Goal: Task Accomplishment & Management: Use online tool/utility

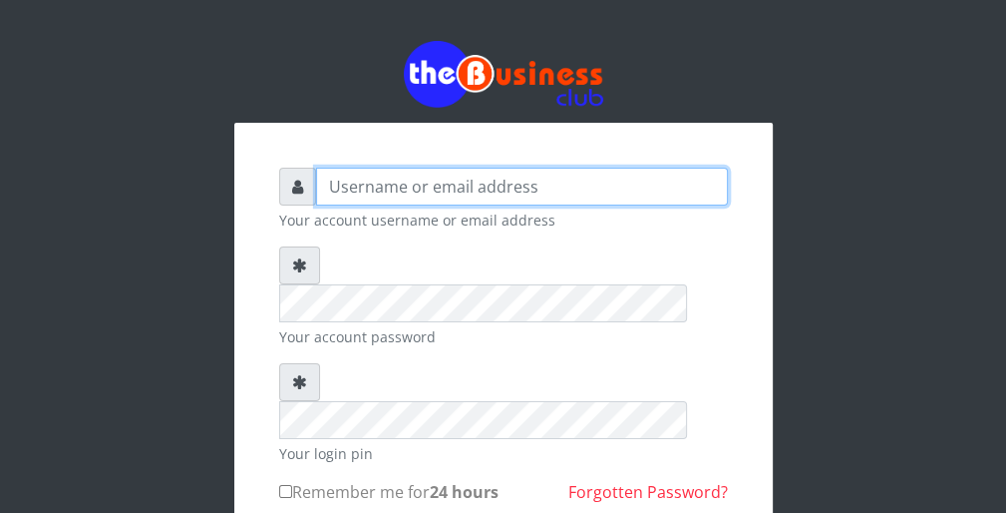
type input "wergbac8"
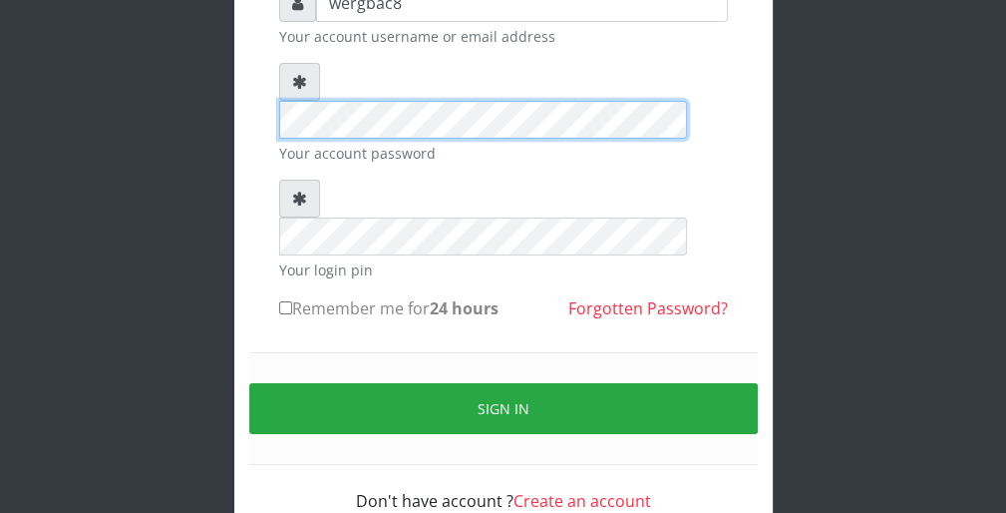
scroll to position [183, 0]
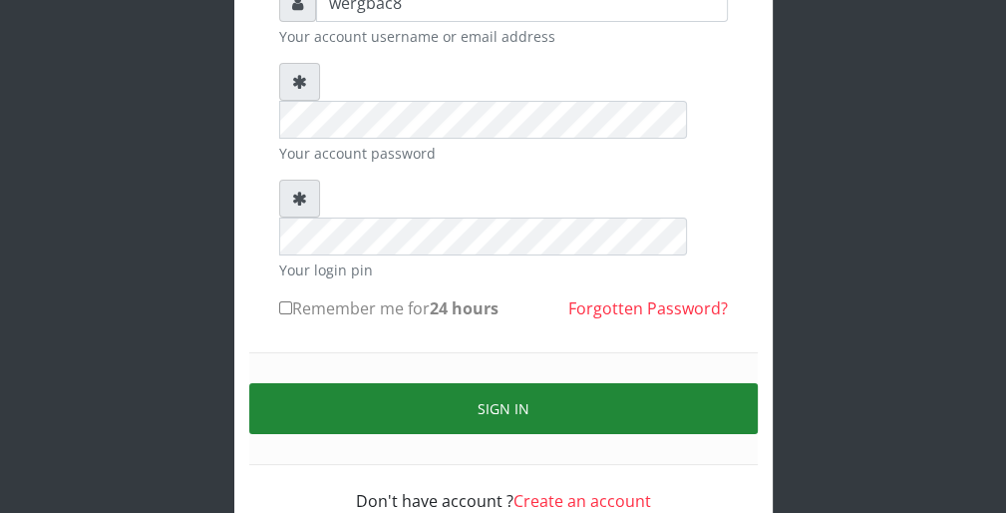
click at [700, 383] on button "Sign in" at bounding box center [503, 408] width 509 height 51
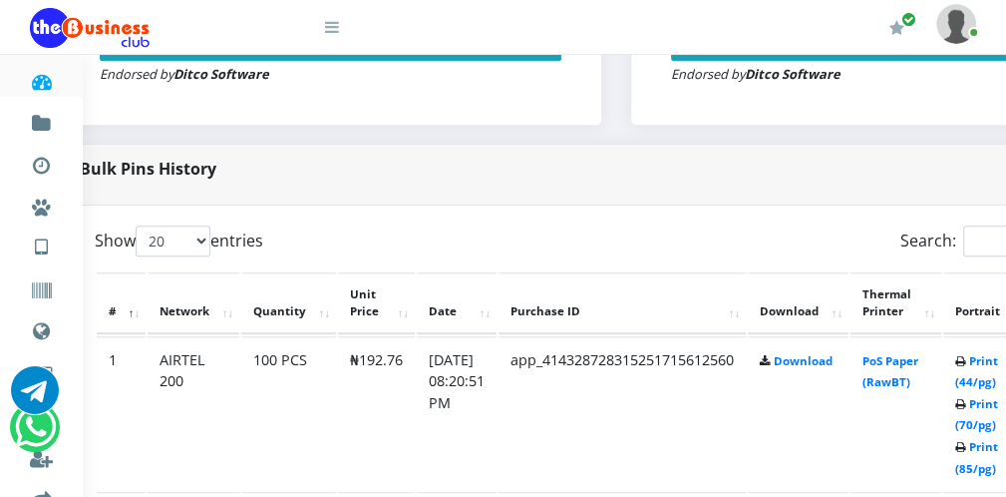
scroll to position [878, 80]
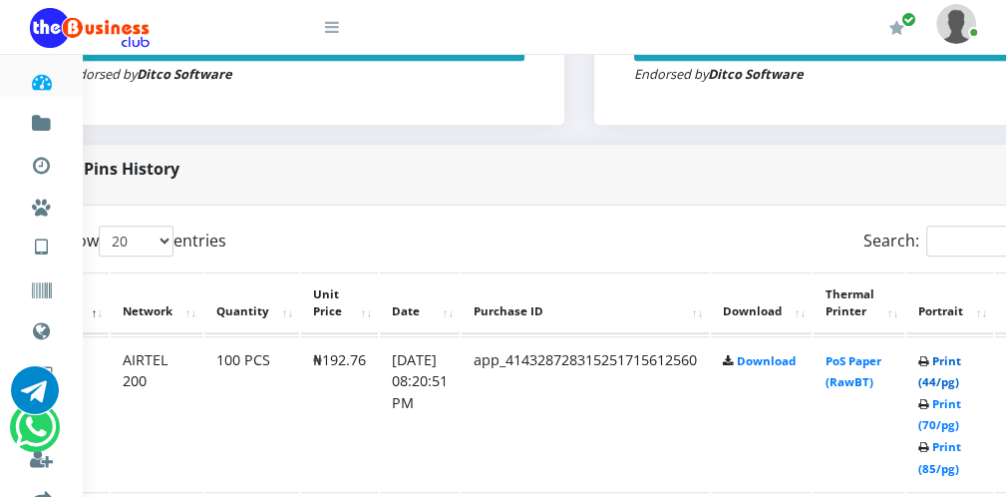
click at [941, 380] on link "Print (44/pg)" at bounding box center [939, 371] width 43 height 37
